Goal: Task Accomplishment & Management: Use online tool/utility

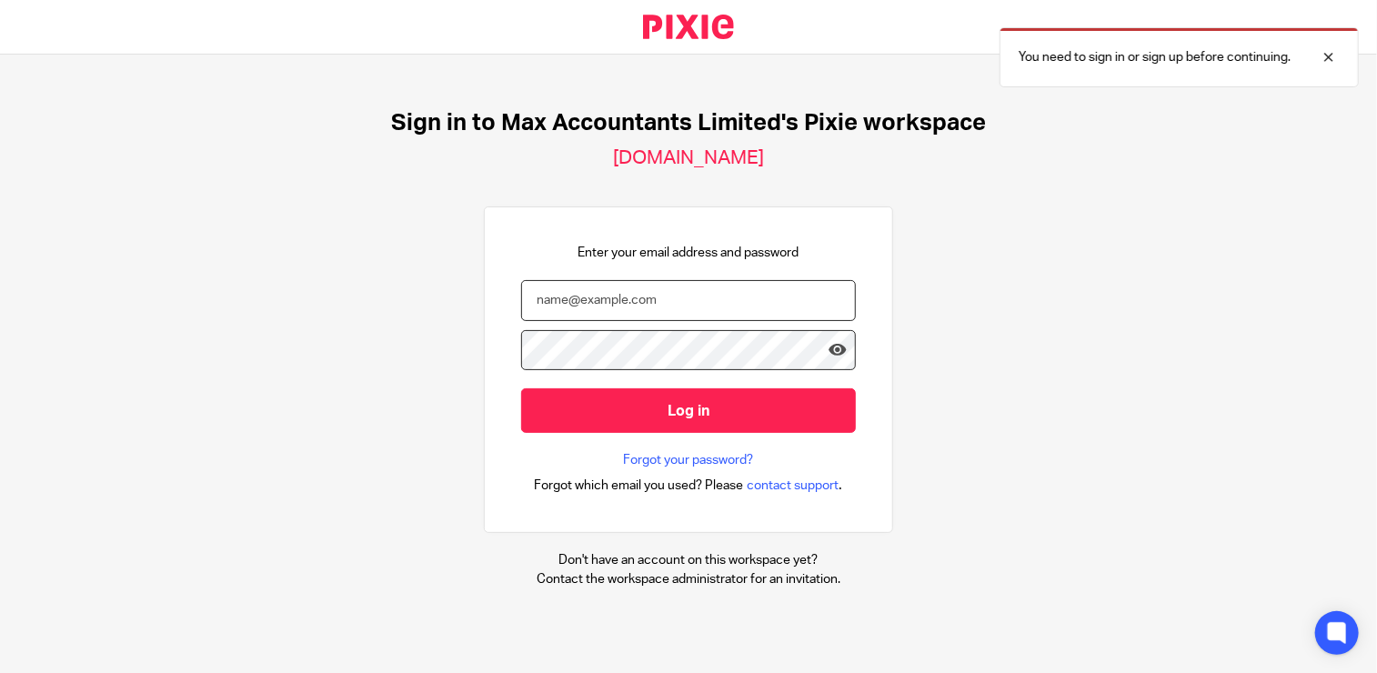
click at [624, 296] on input "email" at bounding box center [688, 300] width 335 height 41
type input "neilb@maxaccountants.co.uk"
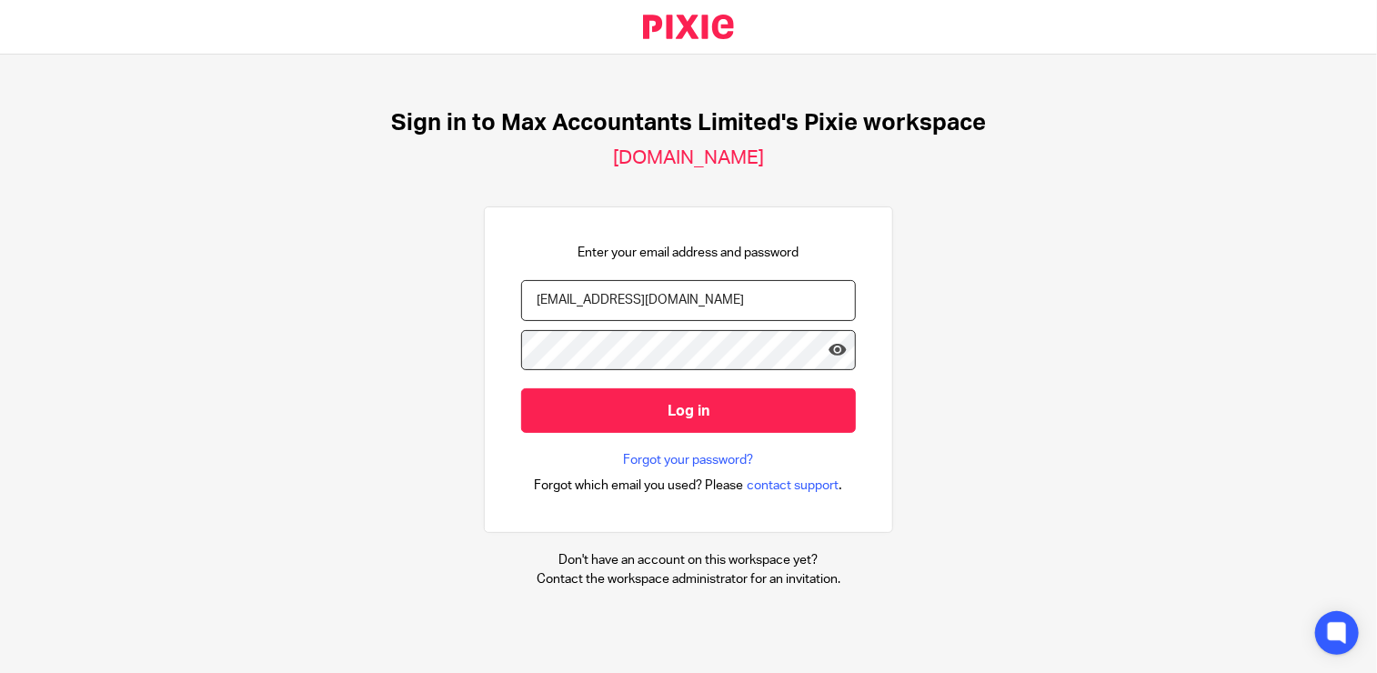
click at [521, 388] on input "Log in" at bounding box center [688, 410] width 335 height 45
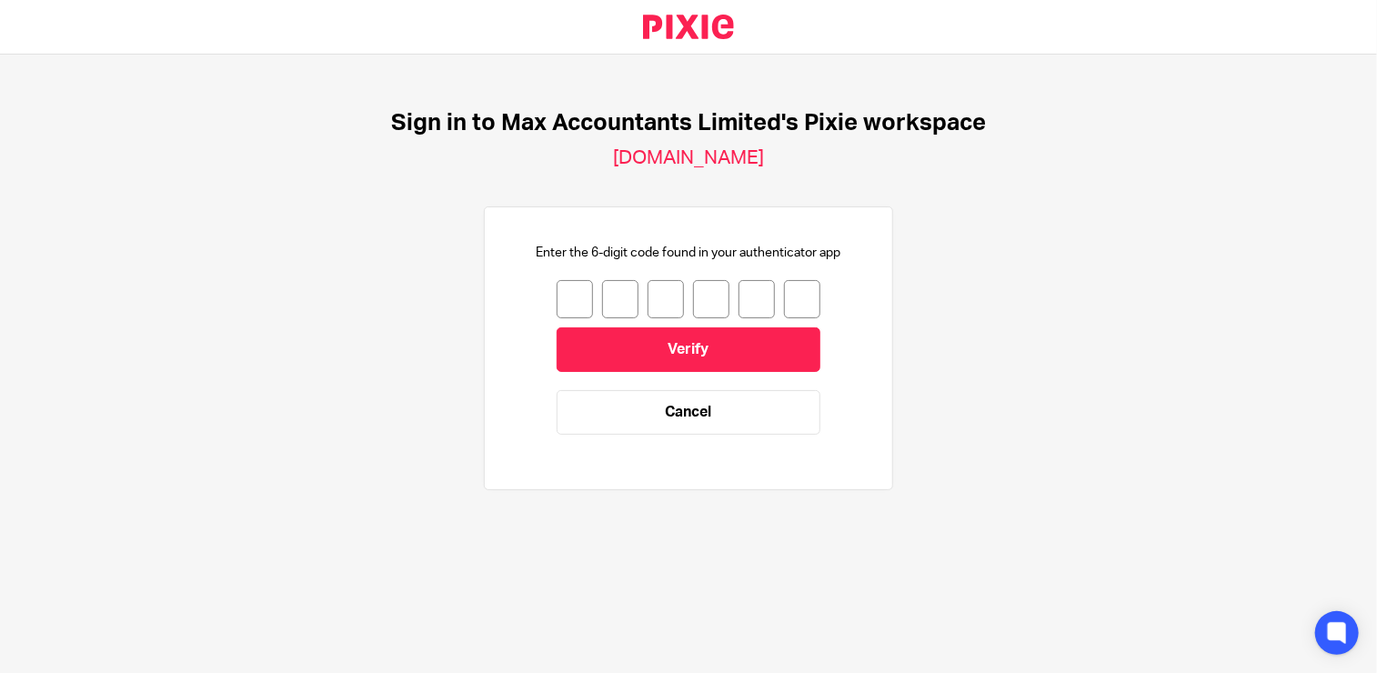
click at [560, 302] on input "number" at bounding box center [574, 299] width 36 height 38
type input "5"
type input "8"
type input "0"
type input "3"
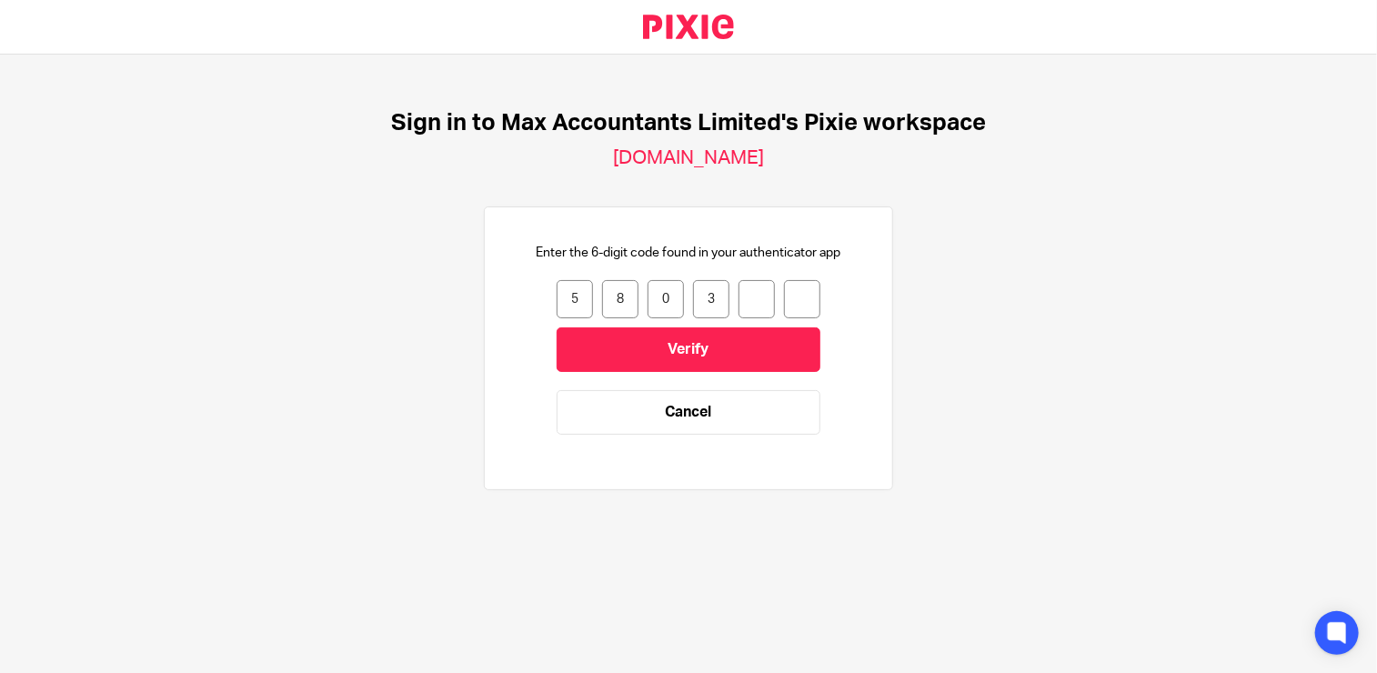
type input "9"
type input "8"
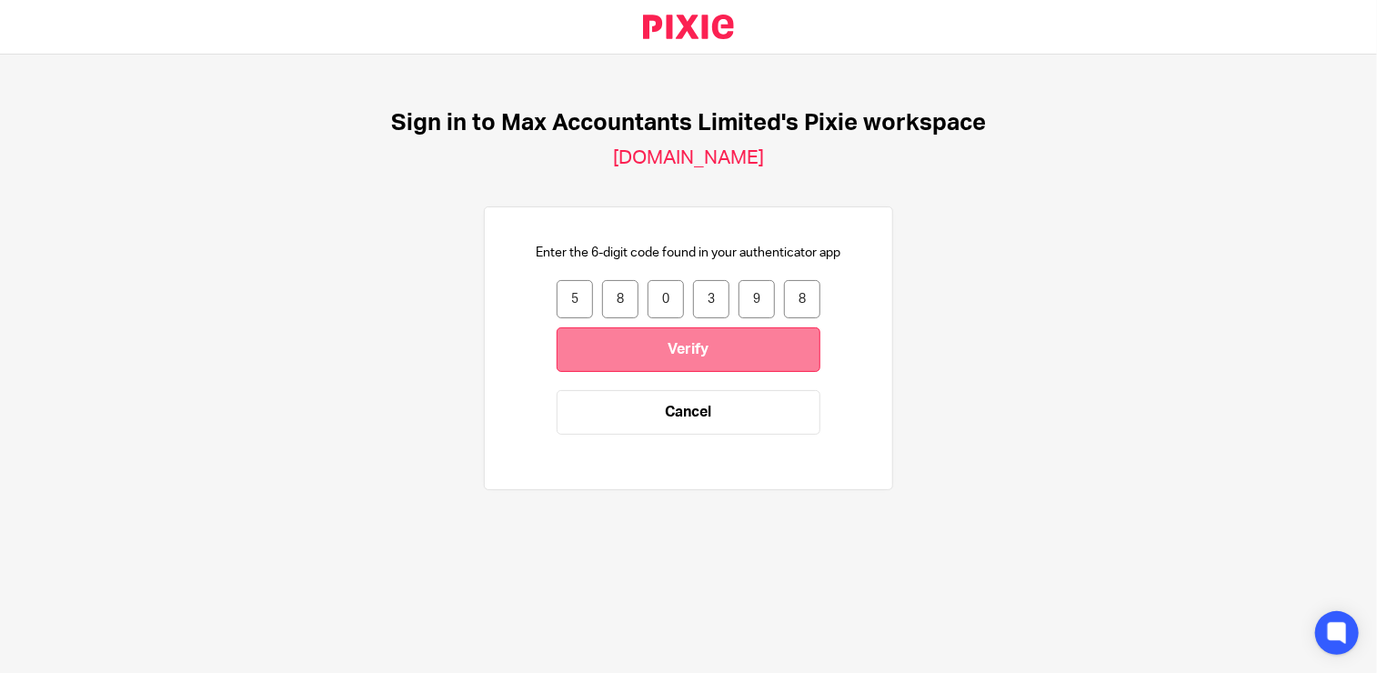
click at [657, 350] on input "Verify" at bounding box center [688, 349] width 264 height 45
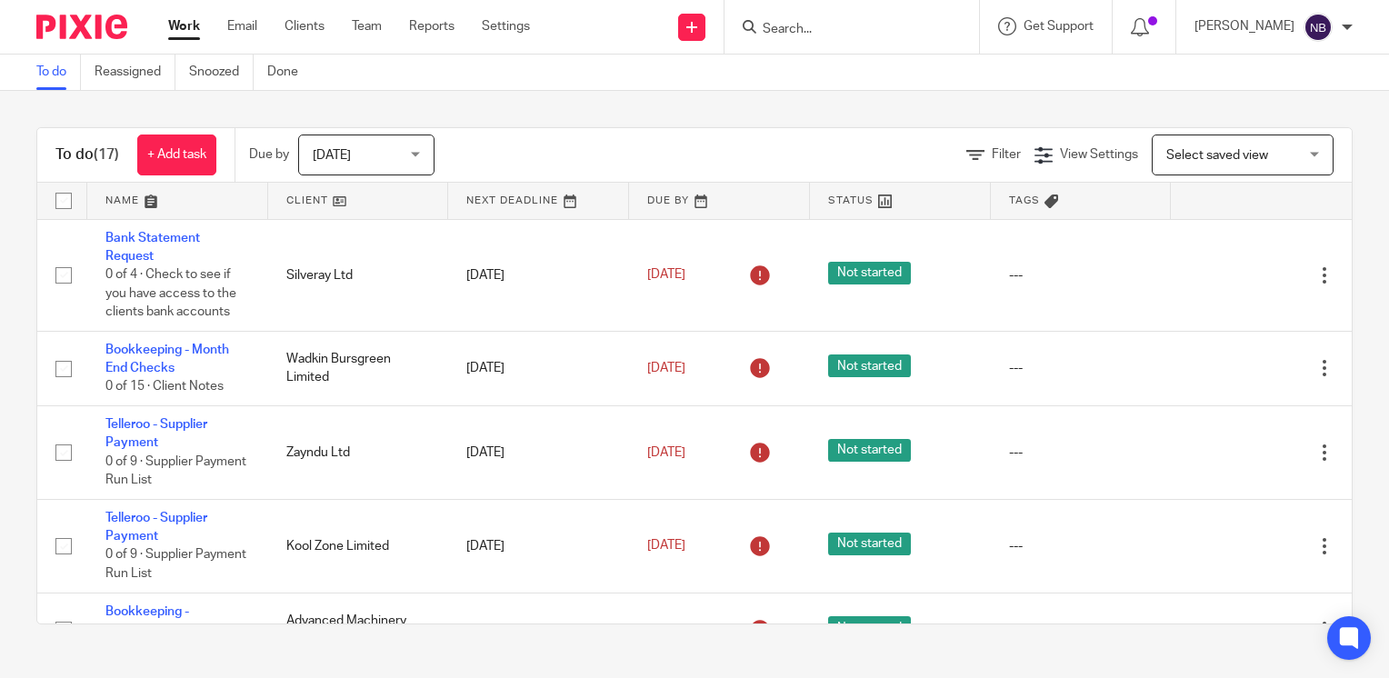
click at [302, 195] on link at bounding box center [358, 201] width 181 height 36
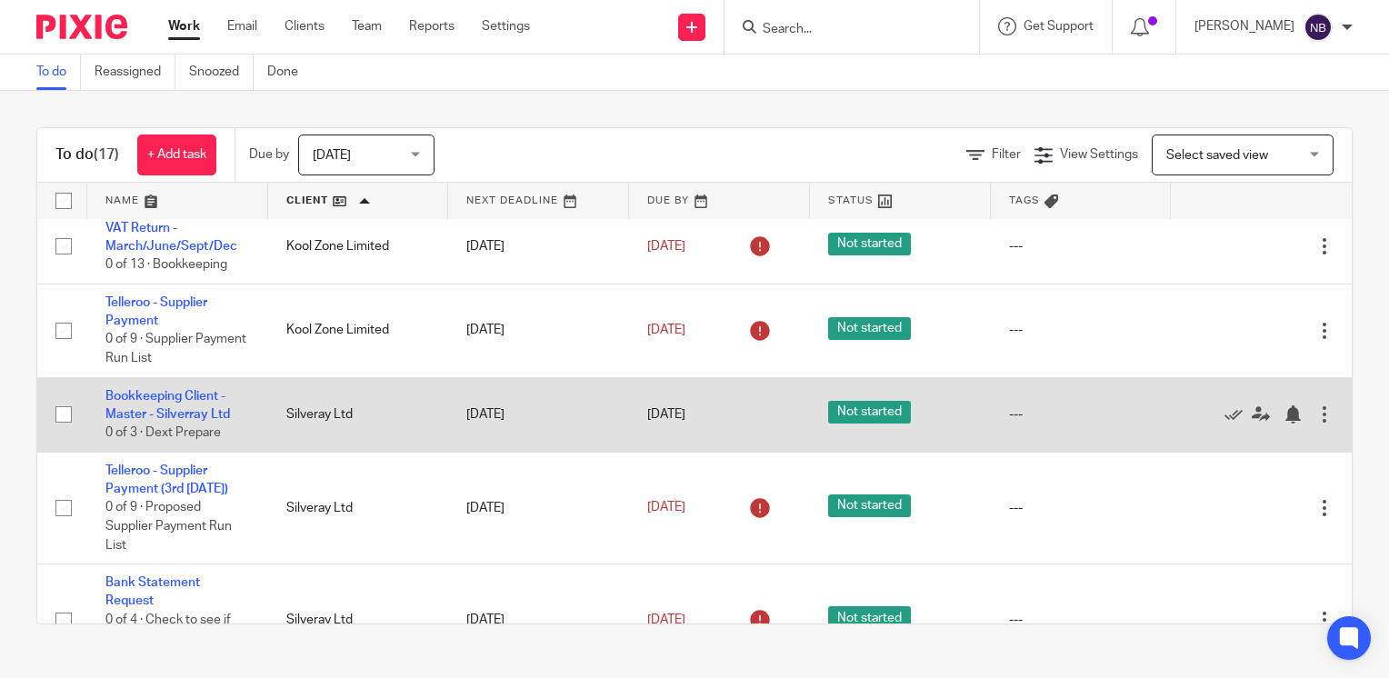
scroll to position [212, 0]
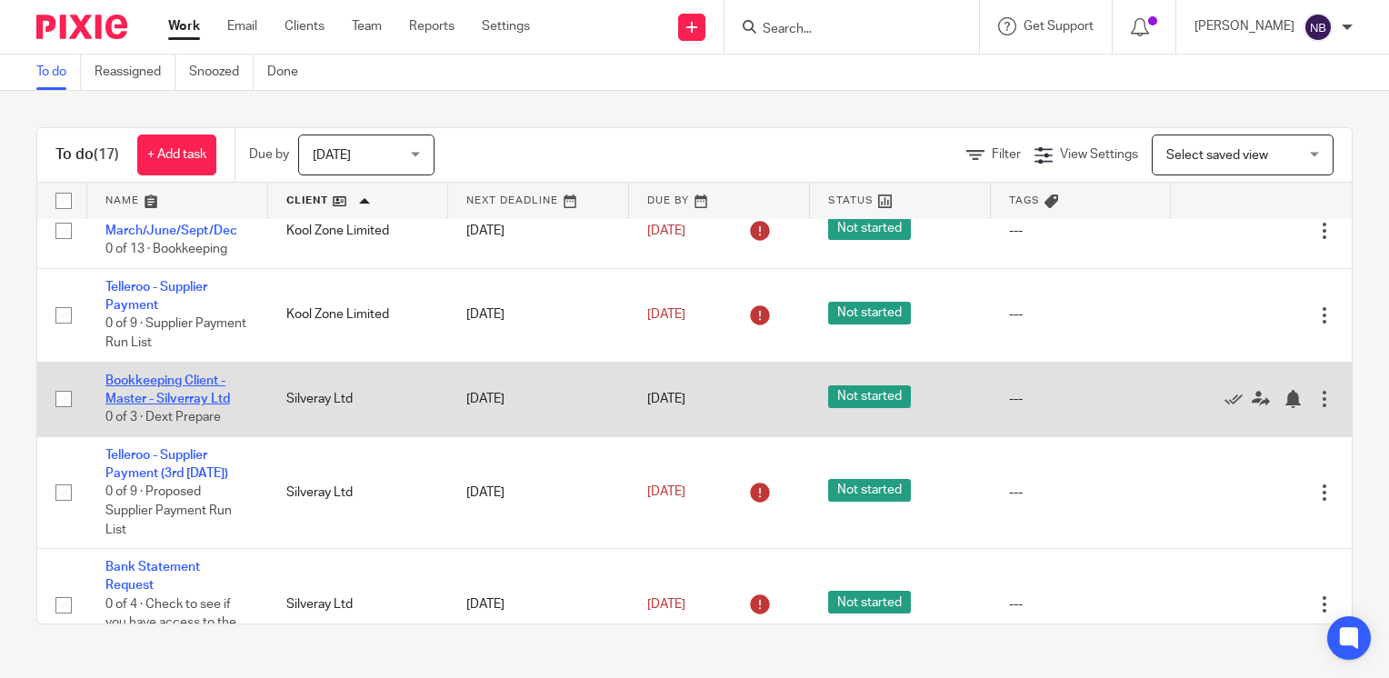
click at [203, 396] on link "Bookkeeping Client - Master - Silverray Ltd" at bounding box center [167, 390] width 125 height 31
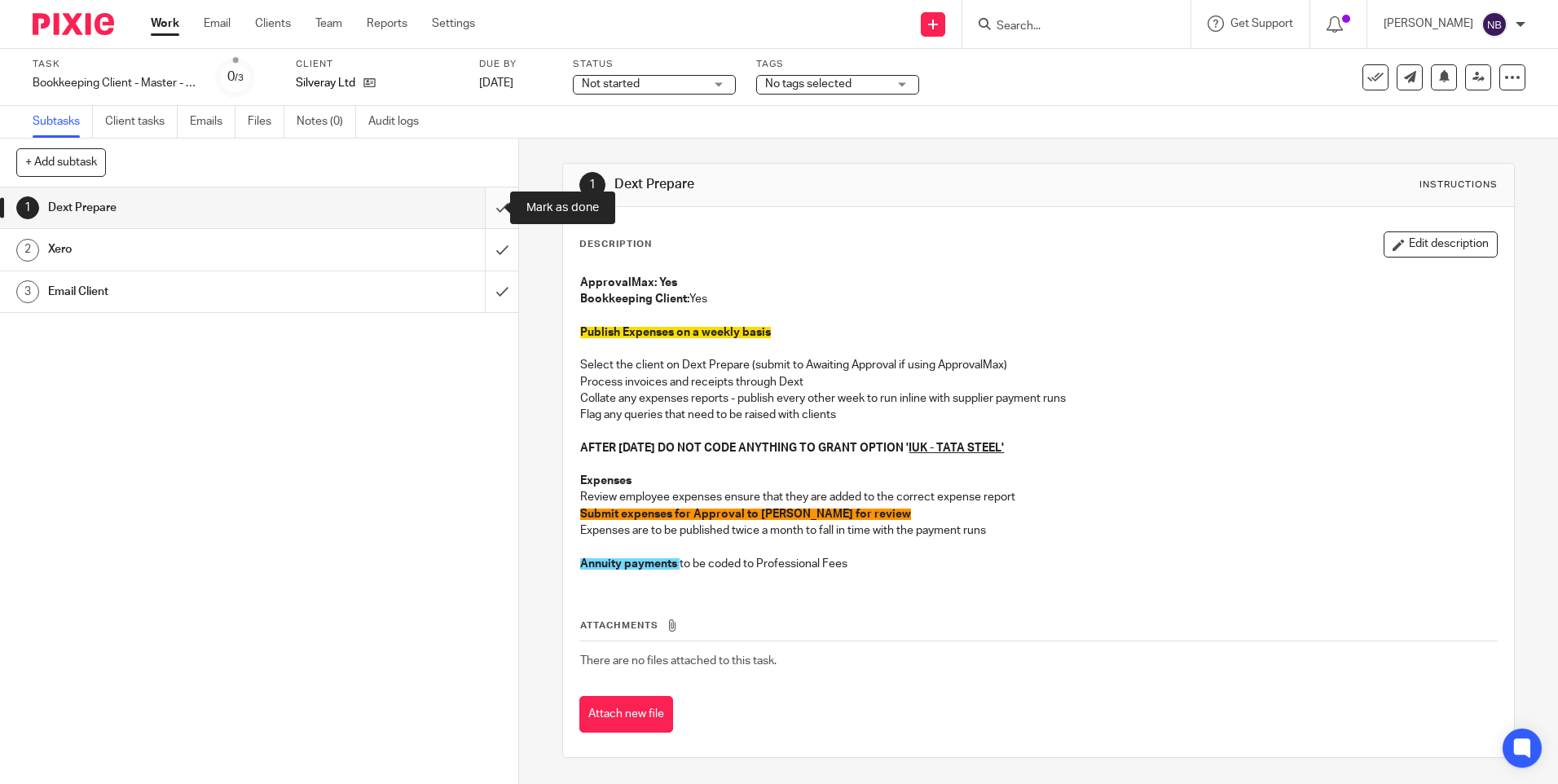
click at [484, 207] on input "submit" at bounding box center [259, 207] width 518 height 40
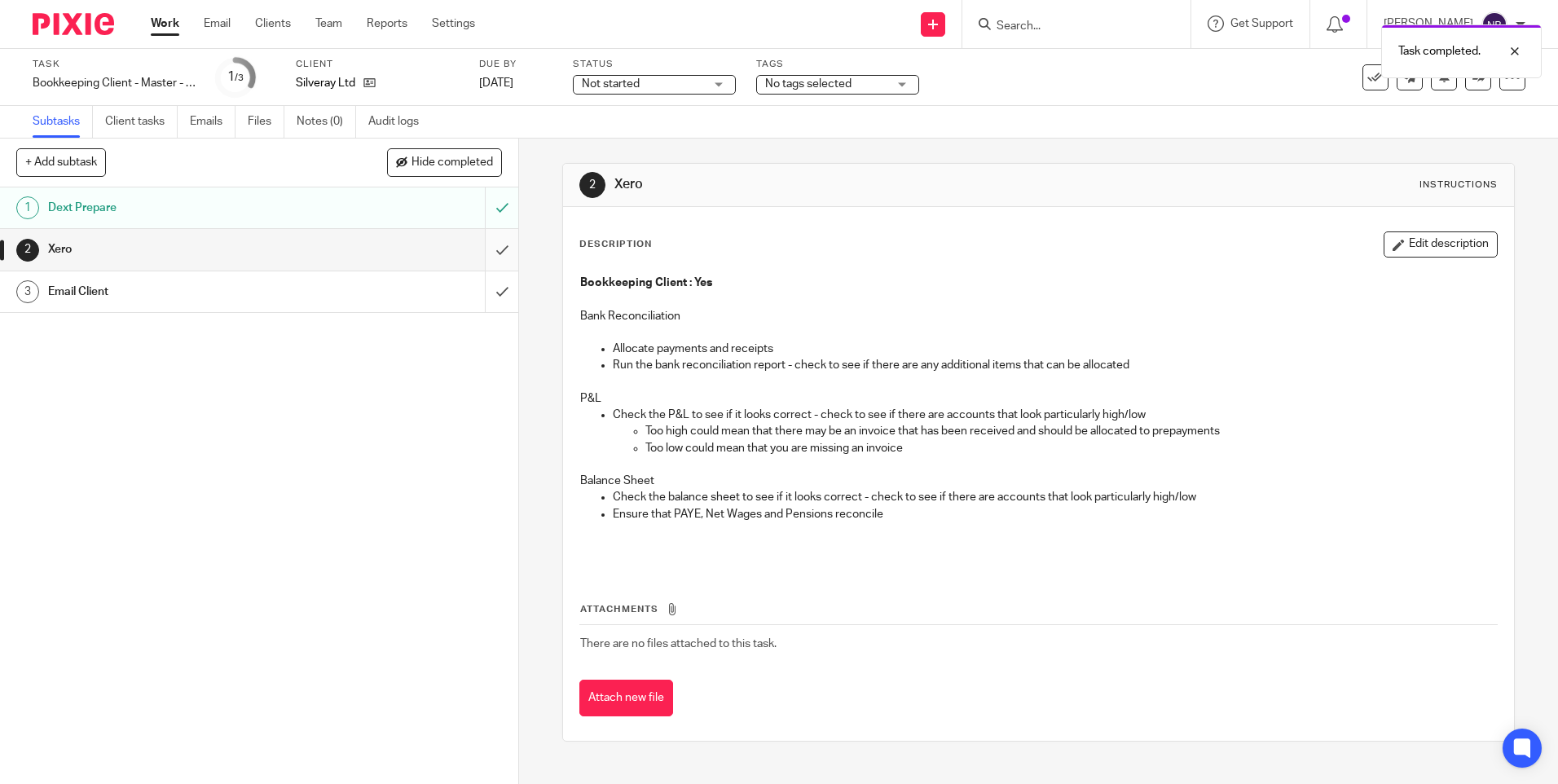
click at [480, 246] on input "submit" at bounding box center [259, 248] width 518 height 40
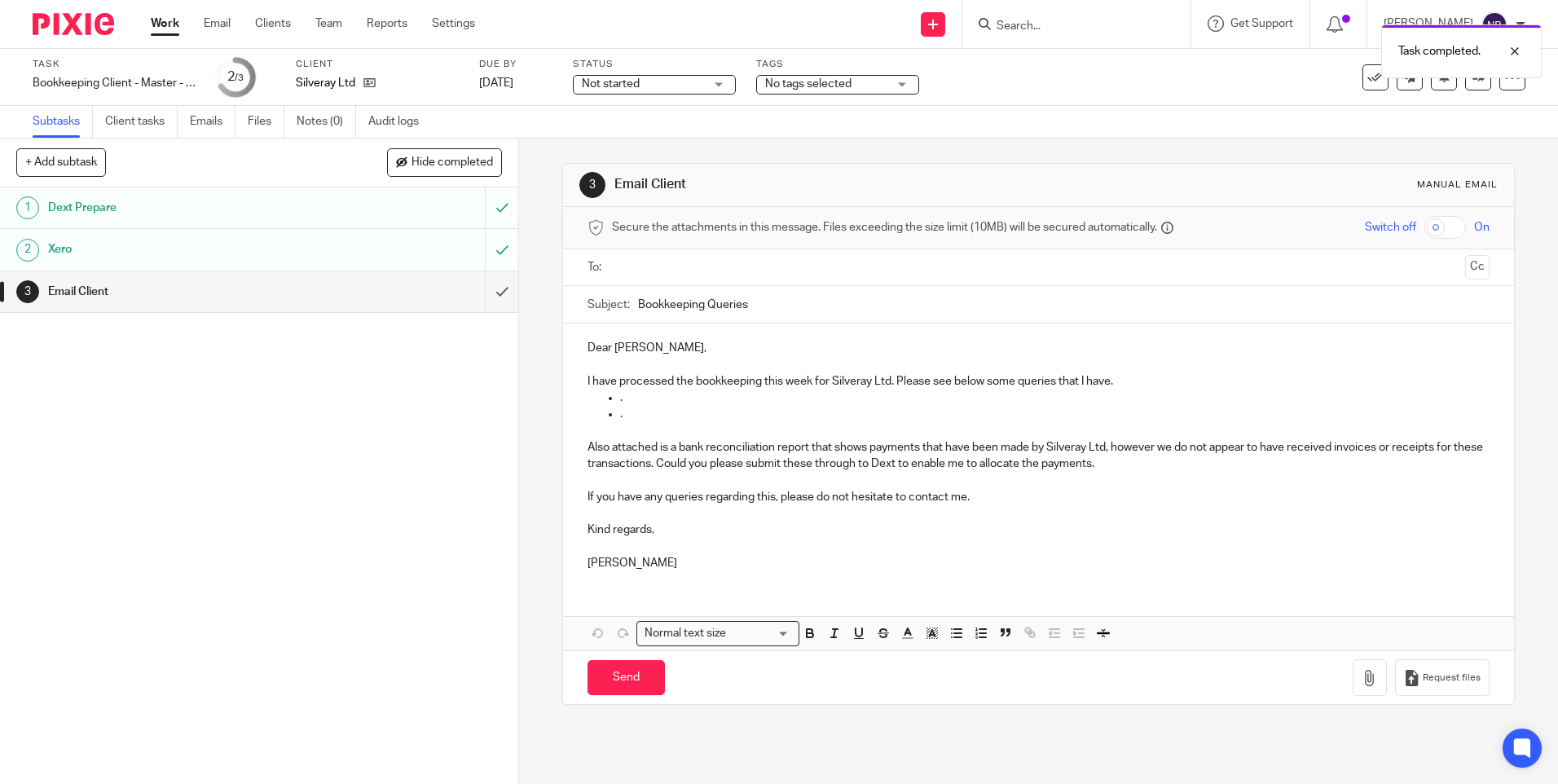
click at [620, 399] on p "." at bounding box center [1054, 398] width 869 height 16
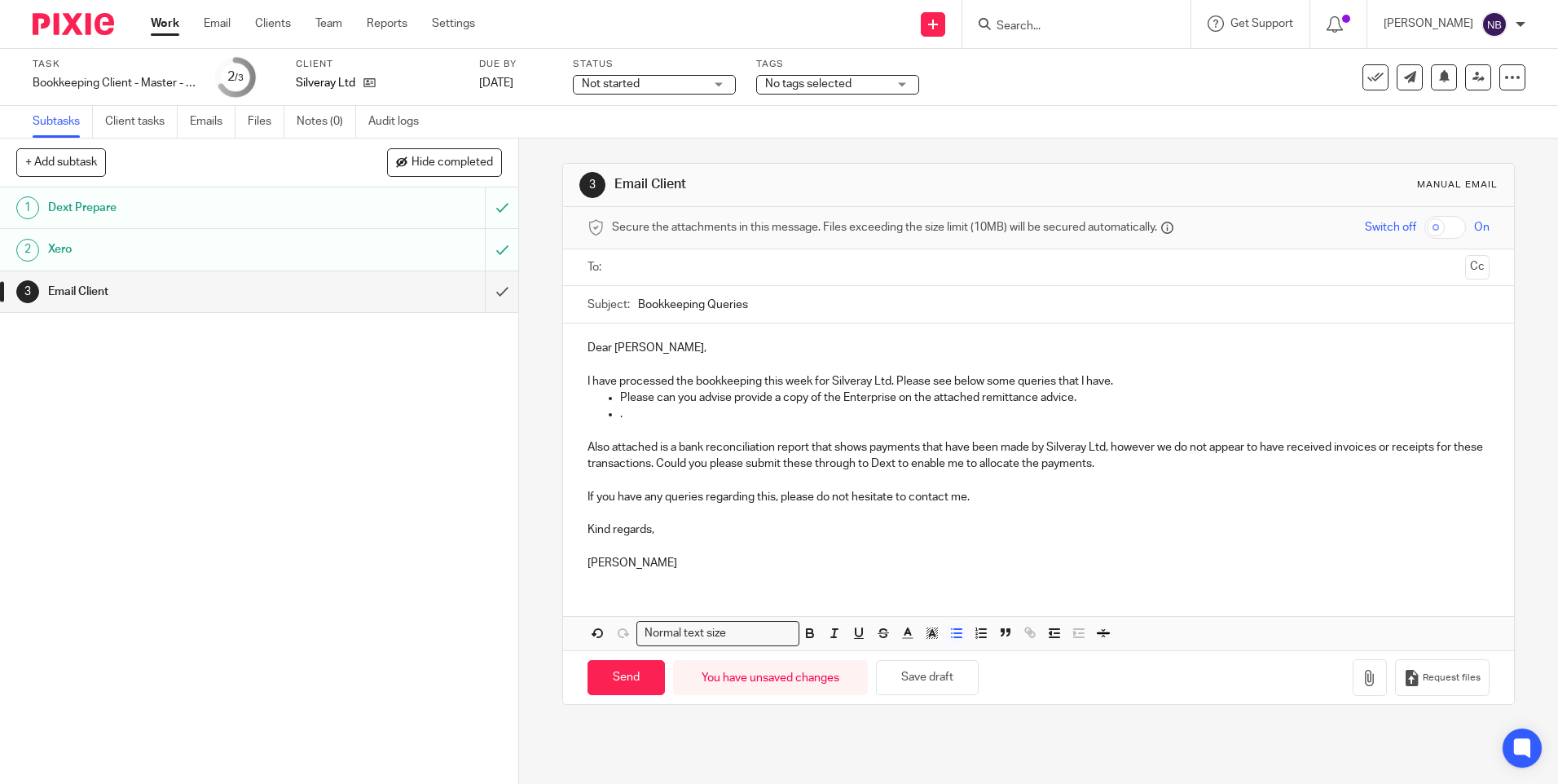
click at [835, 400] on p "Please can you advise provide a copy of the Enterprise on the attached remittan…" at bounding box center [1054, 398] width 869 height 16
click at [1353, 686] on button "button" at bounding box center [1370, 677] width 34 height 37
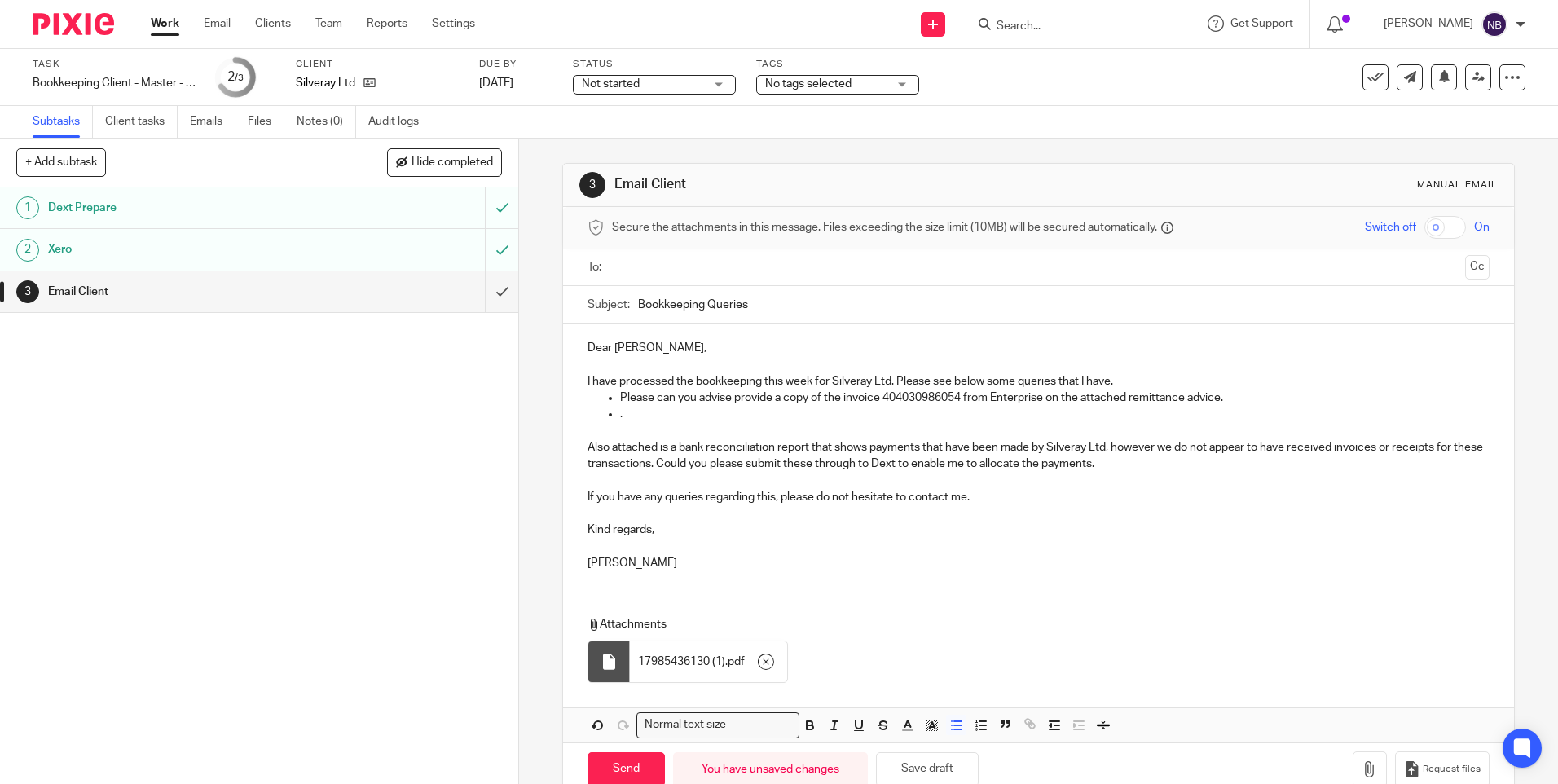
click at [615, 417] on ul "." at bounding box center [1039, 414] width 902 height 16
click at [628, 413] on p "PLease see attached copies of ." at bounding box center [1054, 414] width 869 height 16
click at [960, 398] on p "Please can you advise provide a copy of the invoice 404030986054 from Enterpris…" at bounding box center [1054, 398] width 869 height 16
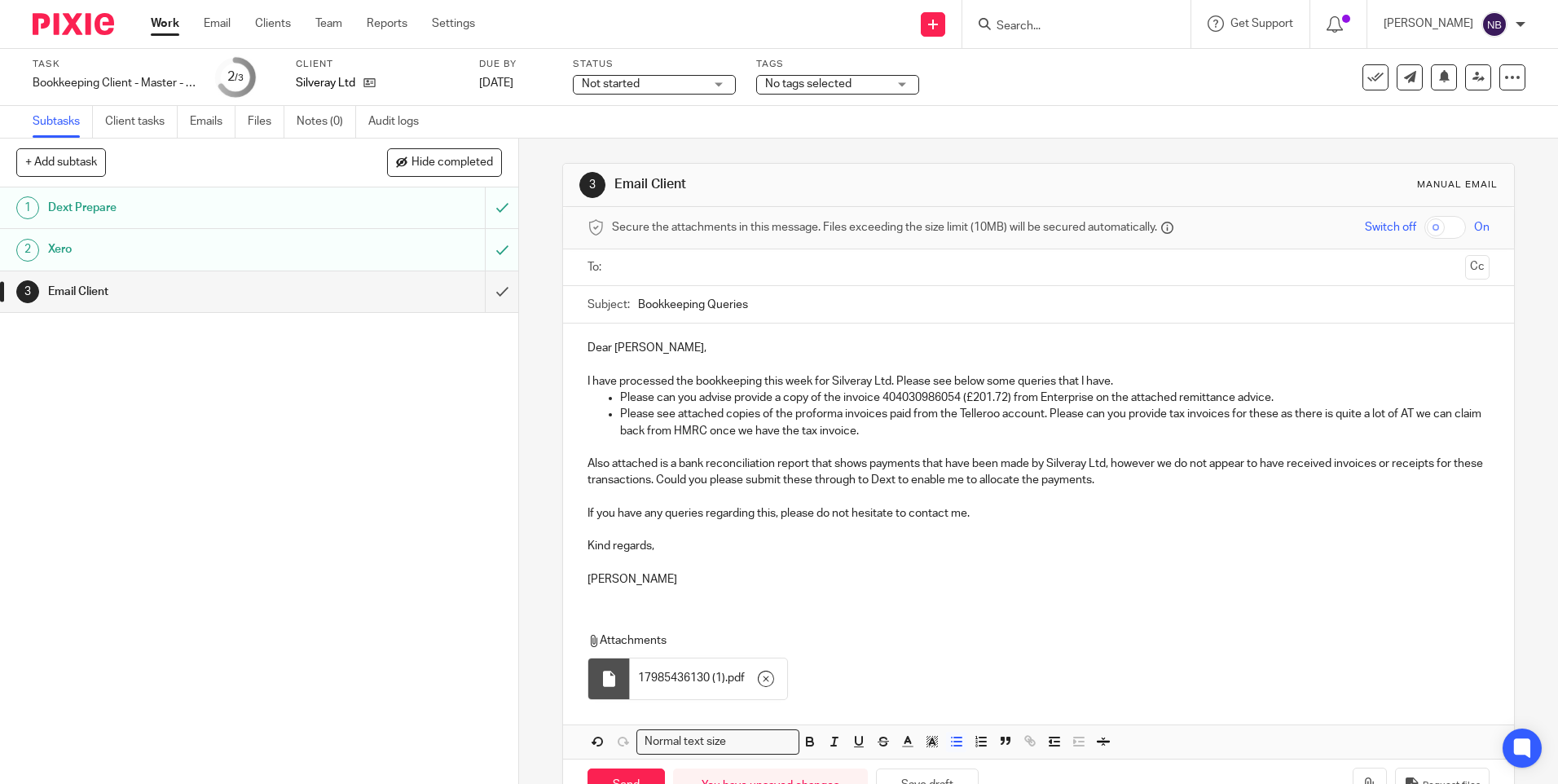
click at [630, 348] on p "Dear [PERSON_NAME]," at bounding box center [1039, 348] width 902 height 16
click at [636, 264] on input "text" at bounding box center [1037, 267] width 840 height 19
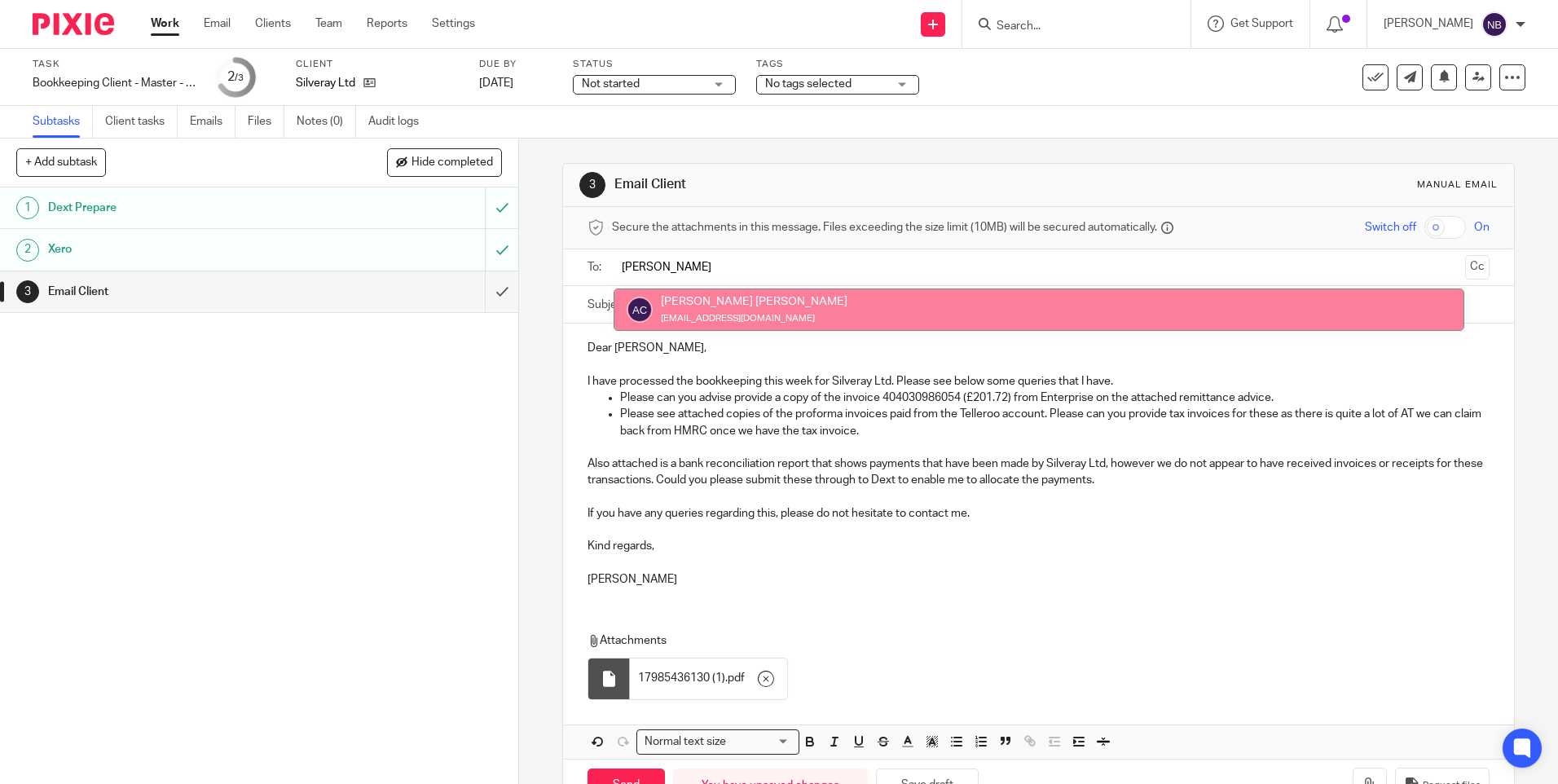
type input "[PERSON_NAME]"
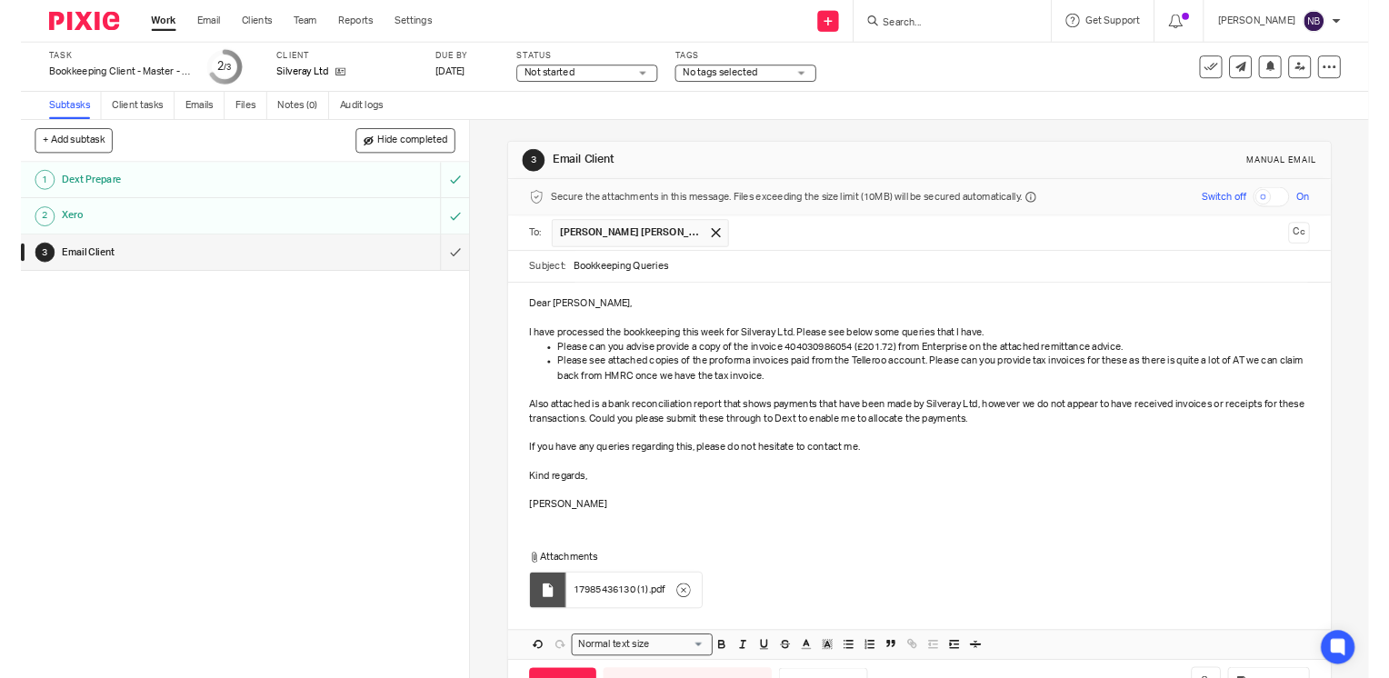
scroll to position [64, 0]
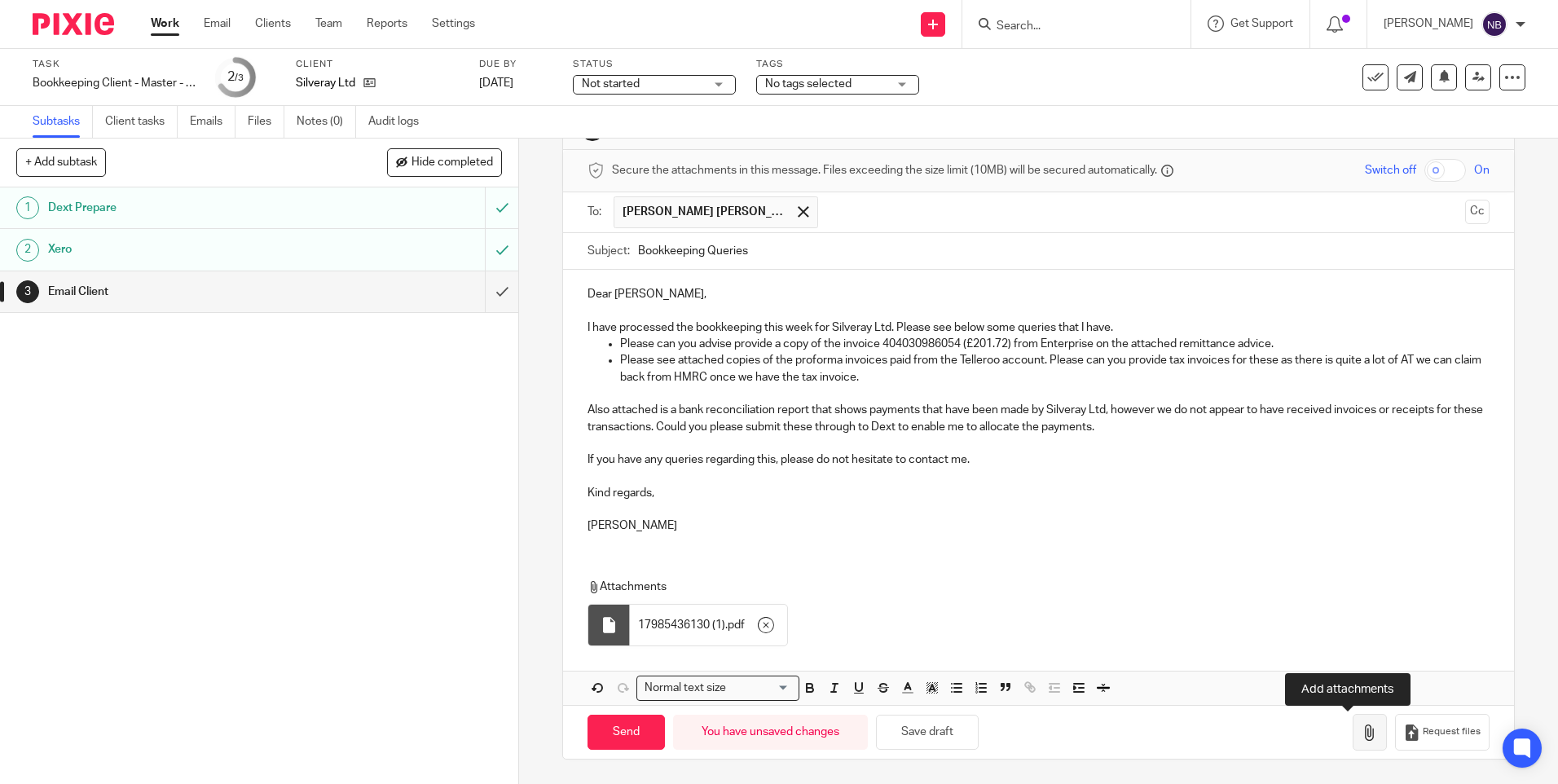
click at [1362, 724] on icon "button" at bounding box center [1370, 732] width 16 height 16
click at [1362, 731] on icon "button" at bounding box center [1370, 732] width 16 height 16
click at [1353, 735] on button "button" at bounding box center [1370, 731] width 34 height 37
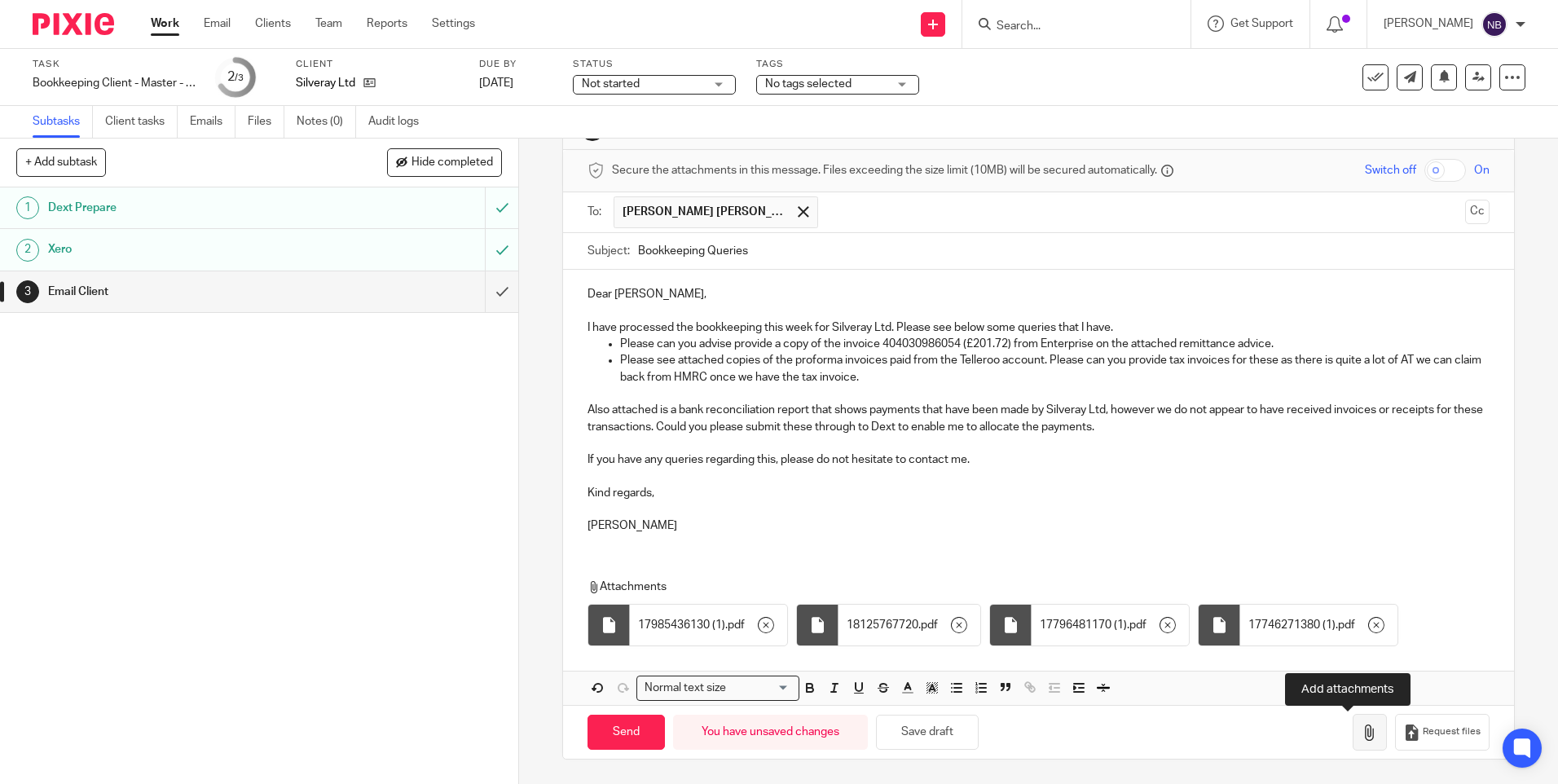
click at [1362, 737] on icon "button" at bounding box center [1370, 732] width 16 height 16
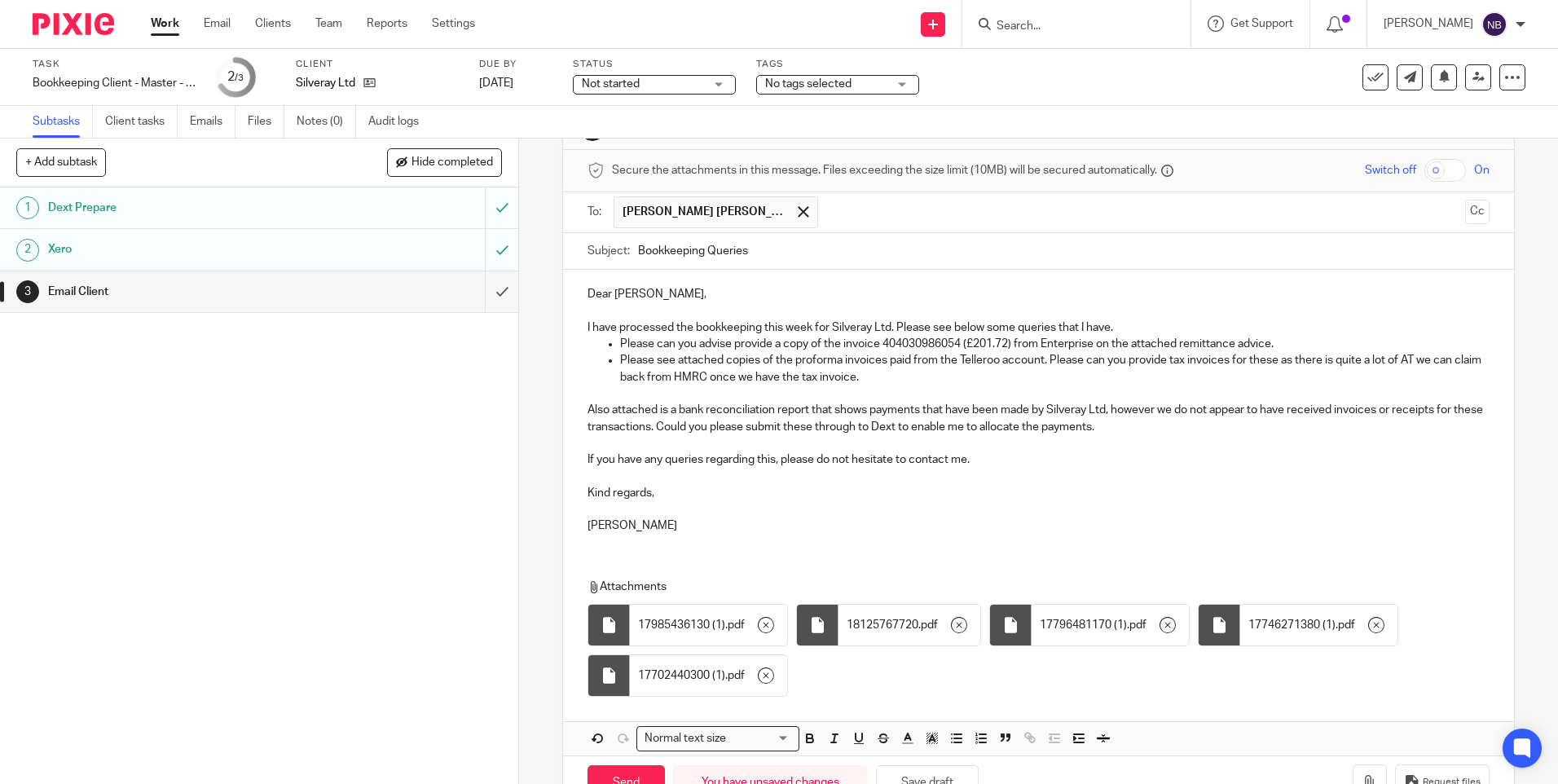
click at [543, 452] on div "3 Email Client Manual email Secure the attachments in this message. Files excee…" at bounding box center [1038, 461] width 1039 height 645
click at [908, 366] on p "Please see attached copies of the proforma invoices paid from the Telleroo acco…" at bounding box center [1054, 368] width 869 height 33
click at [911, 377] on p "Please see attached copies of the proforma invoices paid from the Telleroo acco…" at bounding box center [1054, 368] width 869 height 33
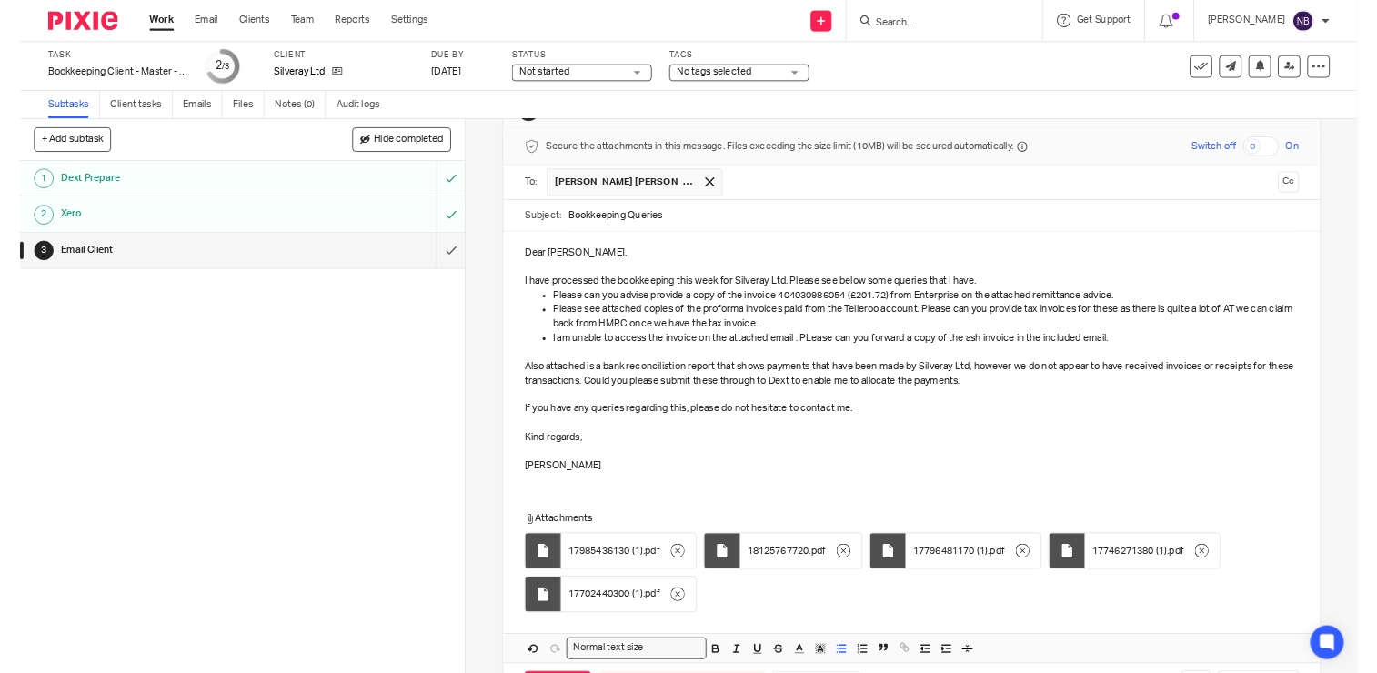
scroll to position [138, 0]
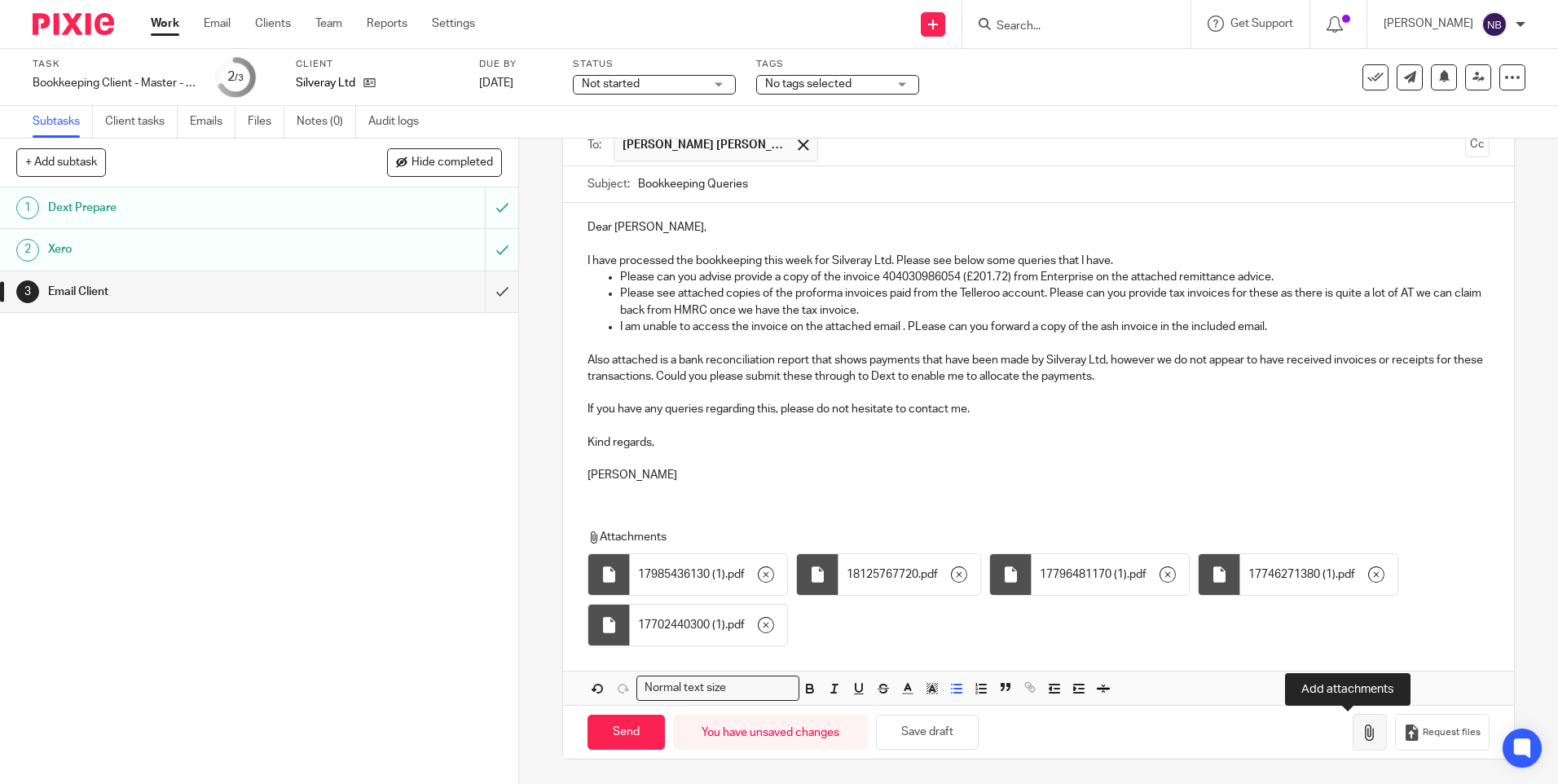
click at [1362, 728] on icon "button" at bounding box center [1370, 732] width 16 height 16
click at [915, 323] on p "I am unable to access the invoice on the attached email . PLease can you forwar…" at bounding box center [1054, 326] width 869 height 16
